Goal: Transaction & Acquisition: Purchase product/service

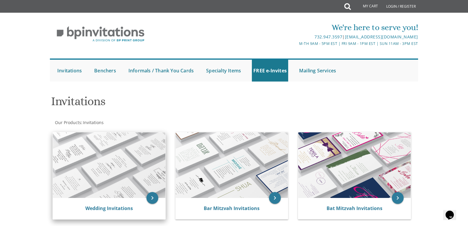
click at [104, 155] on img at bounding box center [109, 165] width 112 height 66
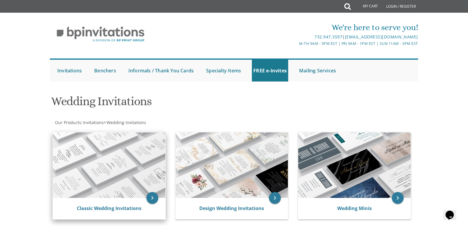
click at [93, 159] on img at bounding box center [109, 165] width 112 height 66
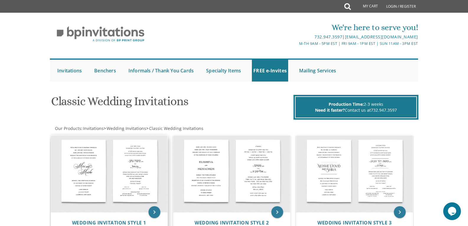
click at [111, 163] on img at bounding box center [109, 173] width 117 height 77
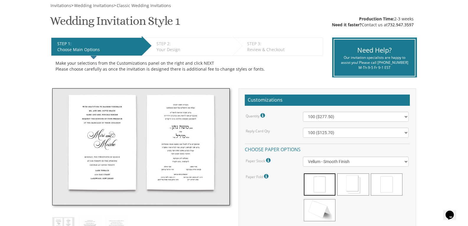
scroll to position [92, 0]
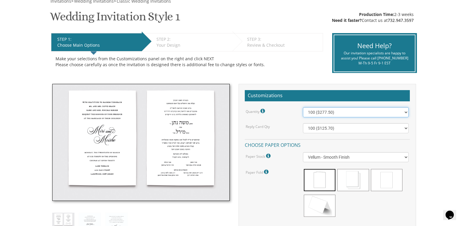
click at [404, 112] on select "100 ($277.50) 200 ($330.45) 300 ($380.65) 400 ($432.70) 500 ($482.10) 600 ($534…" at bounding box center [356, 112] width 106 height 10
select select "2000"
click at [303, 107] on select "100 ($277.50) 200 ($330.45) 300 ($380.65) 400 ($432.70) 500 ($482.10) 600 ($534…" at bounding box center [356, 112] width 106 height 10
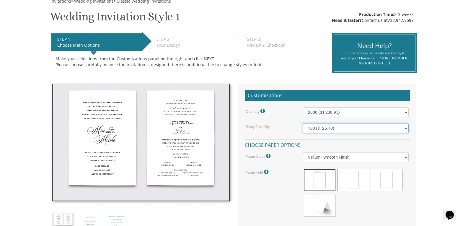
click at [405, 129] on select "100 ($125.70) 200 ($150.60) 300 ($177.95) 400 ($270.70) 500 ($225.30) 600 ($249…" at bounding box center [356, 128] width 106 height 10
select select "2000"
click at [303, 123] on select "100 ($125.70) 200 ($150.60) 300 ($177.95) 400 ($270.70) 500 ($225.30) 600 ($249…" at bounding box center [356, 128] width 106 height 10
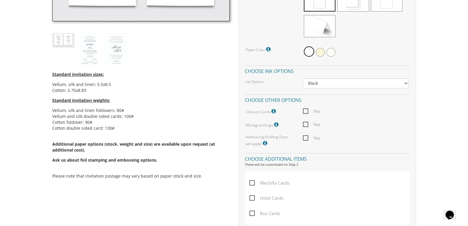
scroll to position [269, 0]
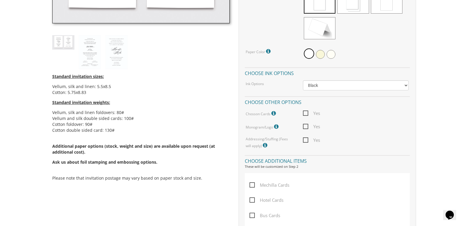
click at [307, 112] on span "Yes" at bounding box center [311, 112] width 17 height 7
click at [307, 112] on input "Yes" at bounding box center [305, 113] width 4 height 4
checkbox input "true"
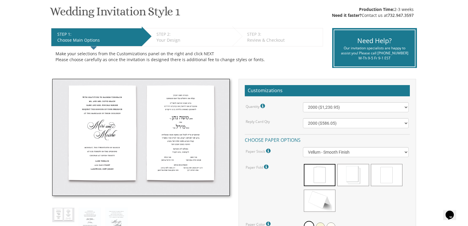
scroll to position [0, 0]
